Goal: Find specific page/section: Find specific page/section

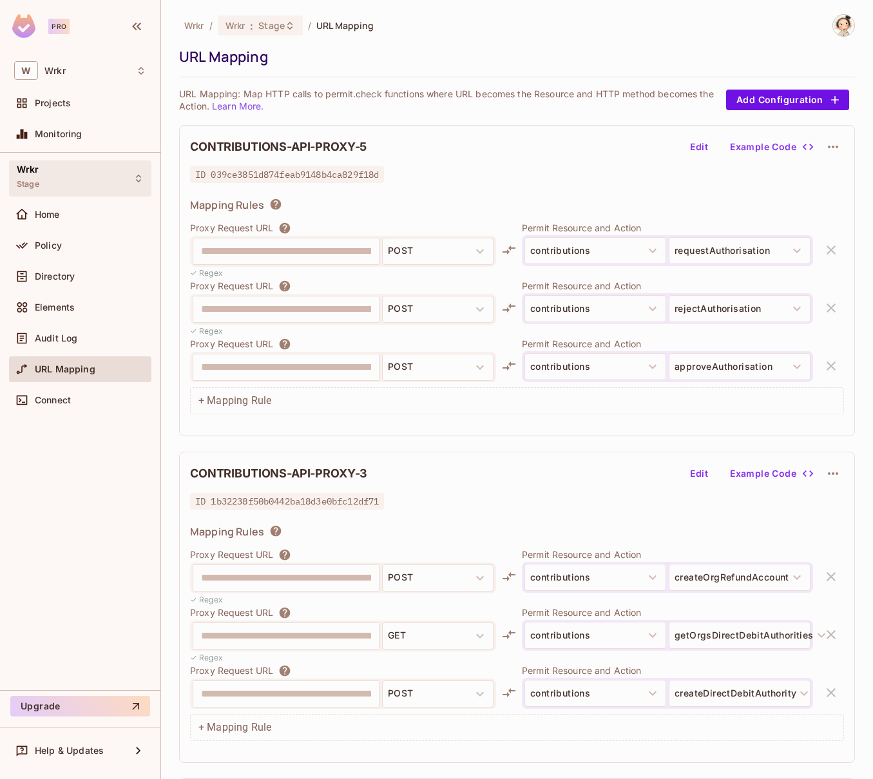
click at [139, 179] on icon at bounding box center [138, 178] width 10 height 10
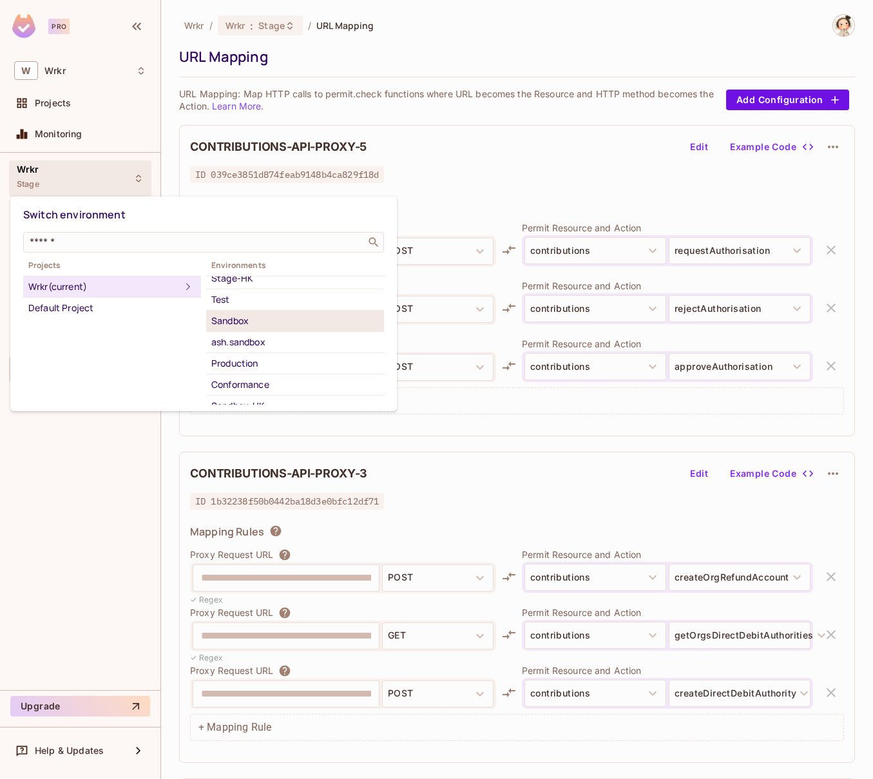
scroll to position [94, 0]
click at [246, 321] on div "Sandbox" at bounding box center [295, 320] width 168 height 15
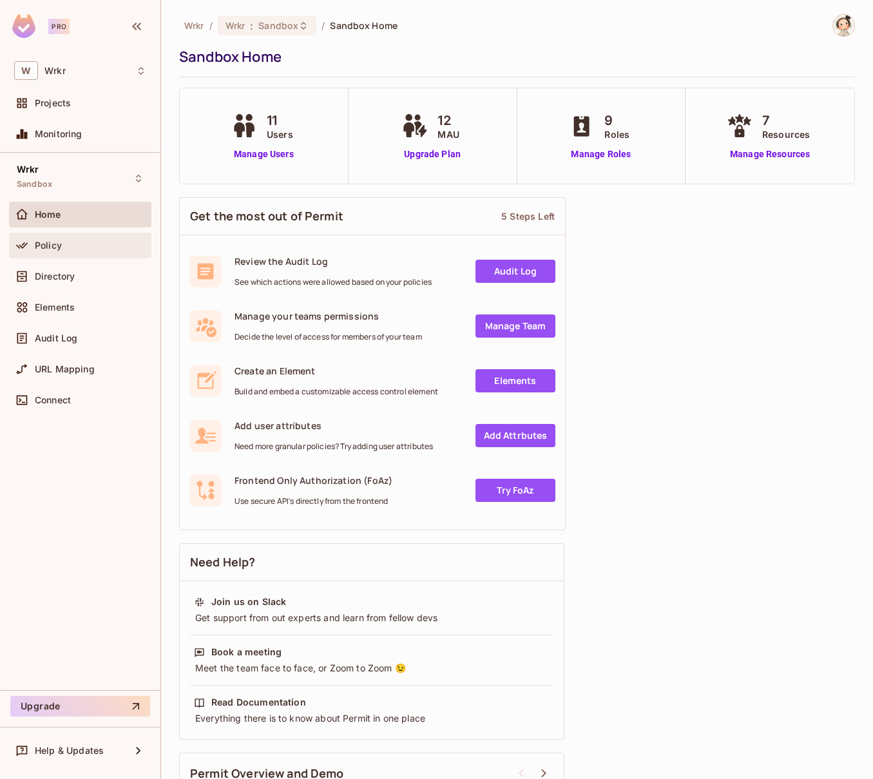
click at [63, 246] on div "Policy" at bounding box center [90, 245] width 111 height 10
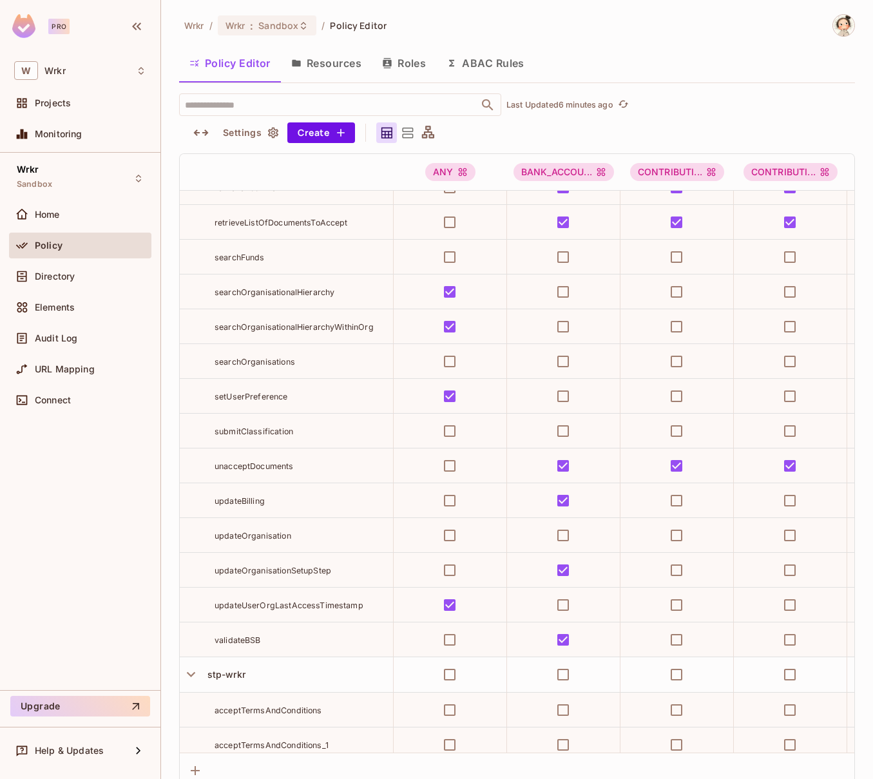
scroll to position [6625, 0]
